Goal: Information Seeking & Learning: Learn about a topic

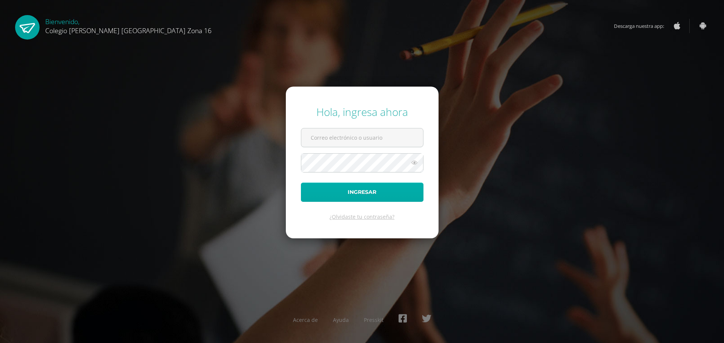
type input "josuegonzalez16@colegioselshaddai.edu.gt"
click at [367, 193] on button "Ingresar" at bounding box center [362, 192] width 122 height 19
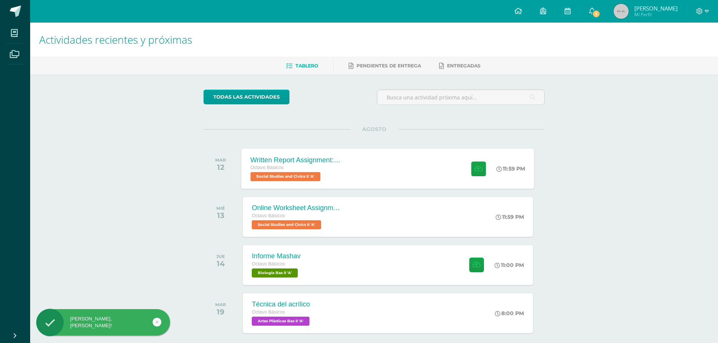
click at [353, 170] on div "Written Report Assignment: How Innovation Is Helping Guatemala Grow Octavo Bási…" at bounding box center [388, 168] width 293 height 40
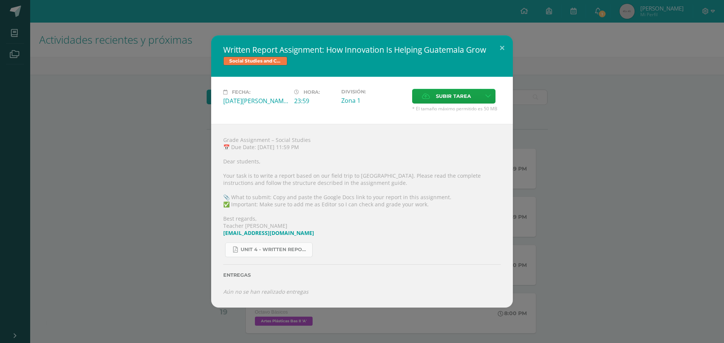
click at [294, 248] on span "Unit 4 - Written Report Assignment_ How Innovation Is Helping [GEOGRAPHIC_DATA]…" at bounding box center [274, 250] width 68 height 6
drag, startPoint x: 571, startPoint y: 94, endPoint x: 516, endPoint y: 1, distance: 108.0
click at [569, 92] on div "Written Report Assignment: How Innovation Is Helping Guatemala Grow Social Stud…" at bounding box center [362, 171] width 718 height 272
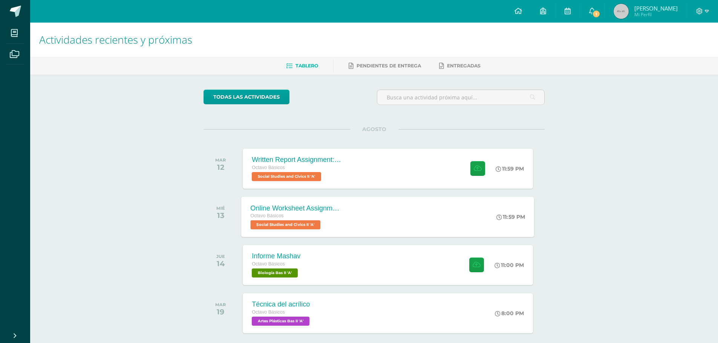
click at [365, 220] on div "Online Worksheet Assignment: Problems that Affect Harmonious Relationships in t…" at bounding box center [388, 217] width 293 height 40
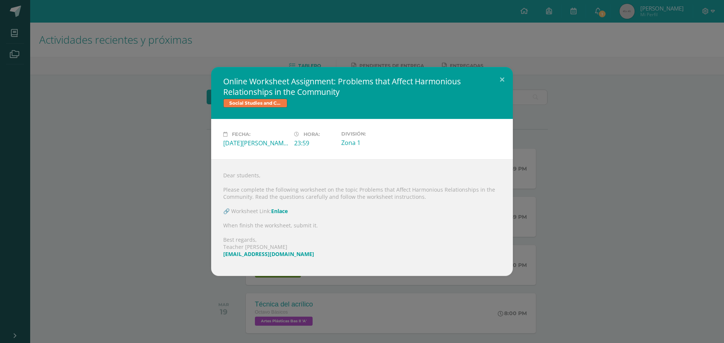
click at [280, 210] on link "Enlace" at bounding box center [279, 211] width 17 height 7
click at [130, 265] on div "Online Worksheet Assignment: Problems that Affect Harmonious Relationships in t…" at bounding box center [362, 171] width 718 height 209
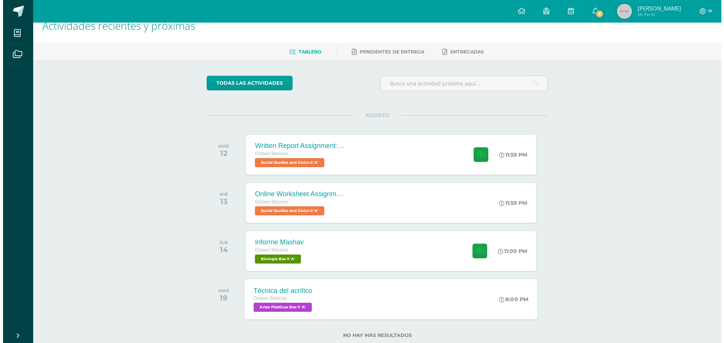
scroll to position [33, 0]
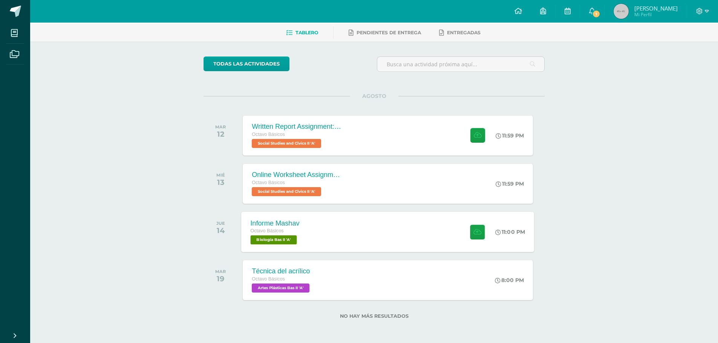
click at [312, 239] on div "Informe Mashav Octavo Básicos Biología Bas II 'A' 11:00 PM Informe Mashav Biolo…" at bounding box center [388, 232] width 293 height 40
